Goal: Transaction & Acquisition: Book appointment/travel/reservation

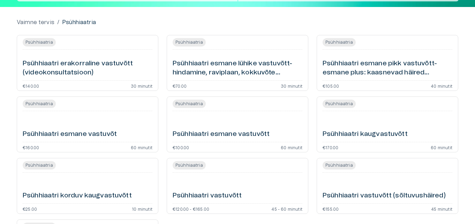
scroll to position [43, 0]
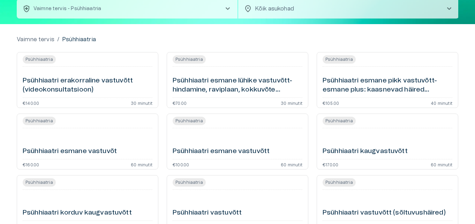
click at [264, 95] on div "Psühhiaatria Psühhiaatri esmane lühike vastuvõtt- hindamine, raviplaan, kokkuvõ…" at bounding box center [238, 80] width 142 height 56
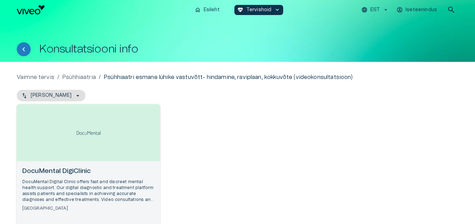
scroll to position [34, 0]
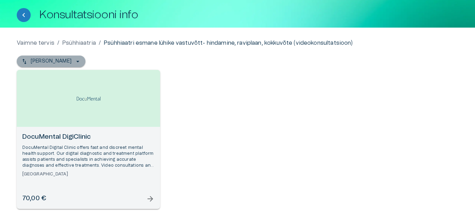
click at [74, 62] on icon "button" at bounding box center [77, 61] width 7 height 7
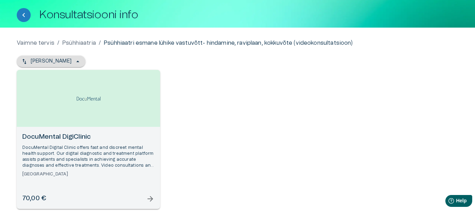
click at [151, 196] on span "arrow_forward" at bounding box center [150, 198] width 8 height 8
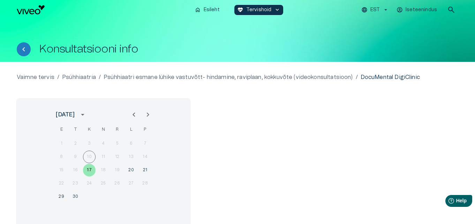
scroll to position [56, 0]
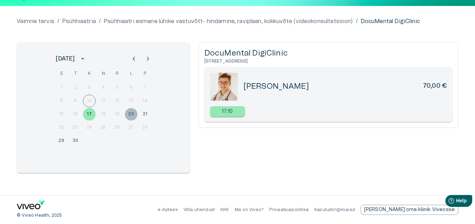
click at [128, 113] on button "20" at bounding box center [131, 114] width 13 height 13
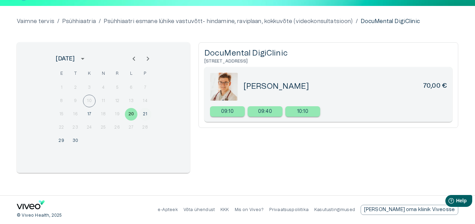
click at [146, 116] on button "21" at bounding box center [145, 114] width 13 height 13
click at [76, 141] on button "30" at bounding box center [75, 140] width 13 height 13
